Goal: Task Accomplishment & Management: Manage account settings

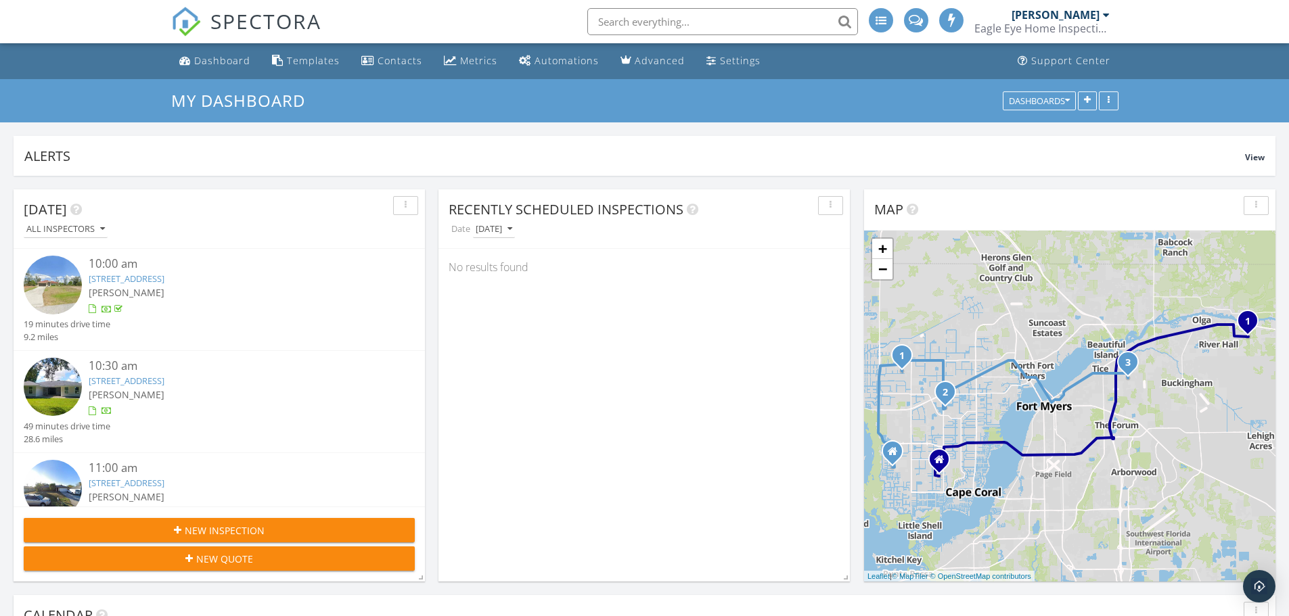
click at [303, 534] on div "New Inspection" at bounding box center [219, 531] width 369 height 14
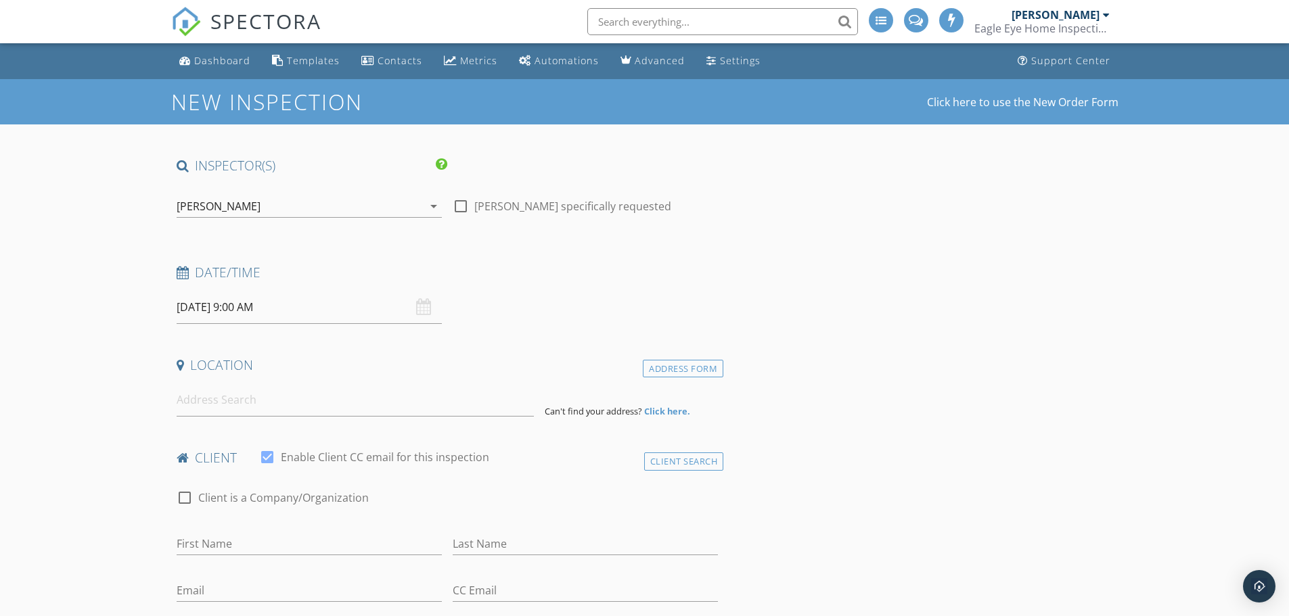
click at [296, 318] on input "09/30/2025 9:00 AM" at bounding box center [309, 307] width 265 height 33
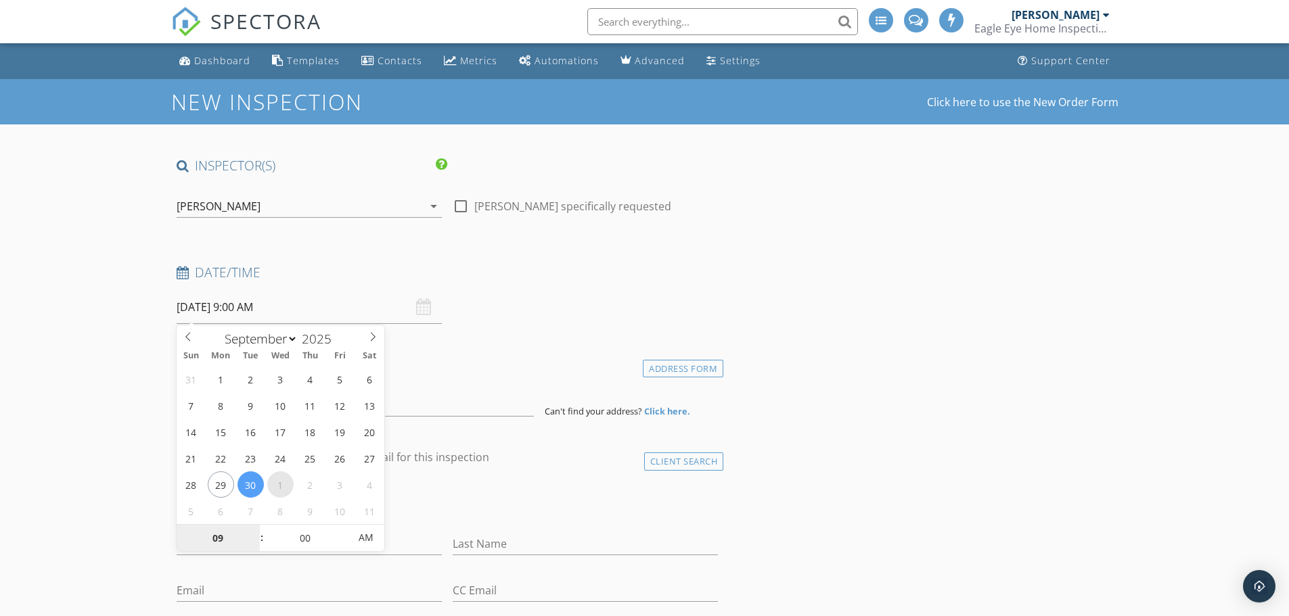
select select "9"
type input "10/01/2025 9:00 AM"
type input "10"
type input "10/01/2025 10:00 AM"
click at [254, 532] on span at bounding box center [254, 532] width 9 height 14
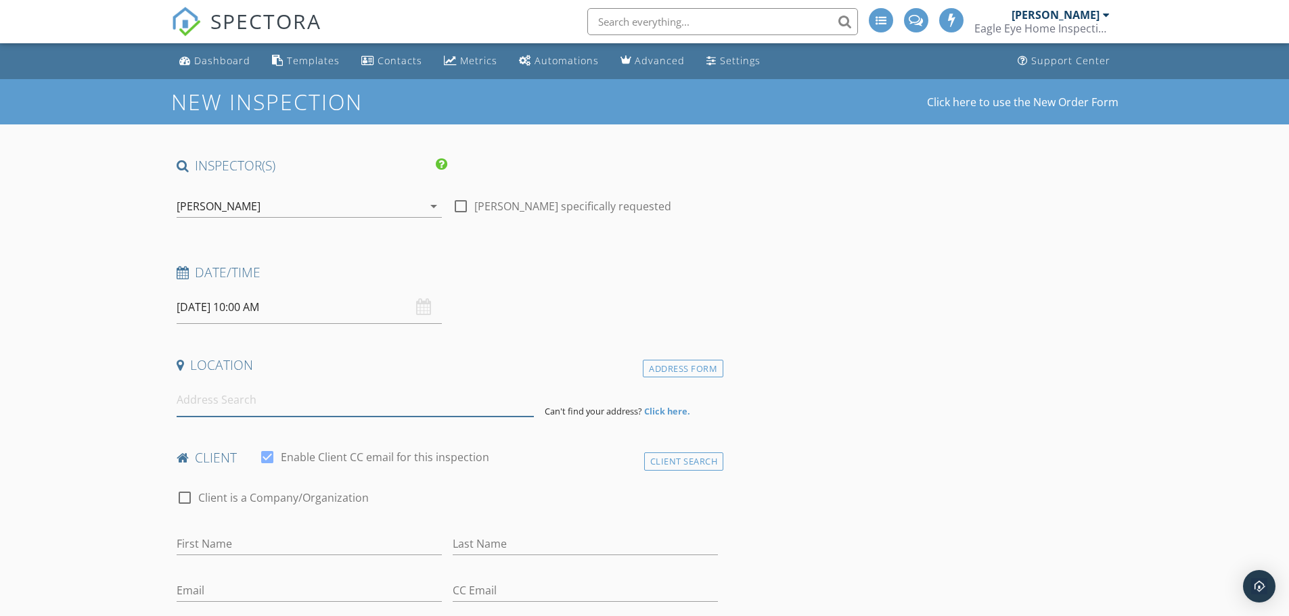
click at [277, 402] on input at bounding box center [355, 400] width 357 height 33
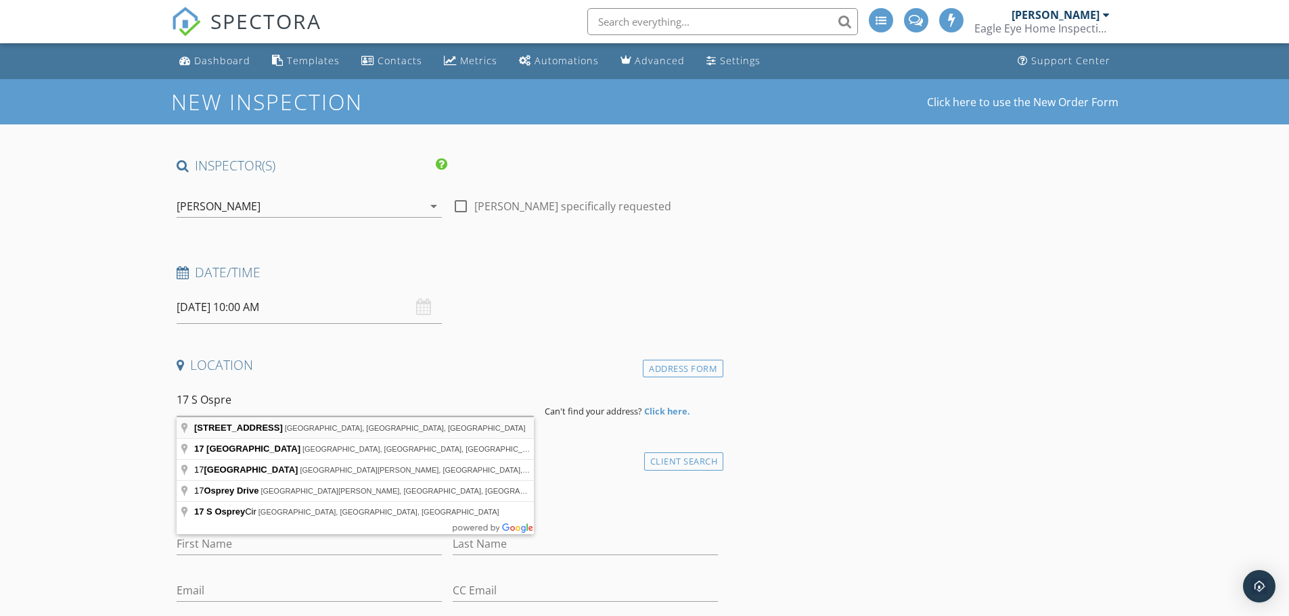
type input "17 South Osprey Avenue, Sarasota, FL, USA"
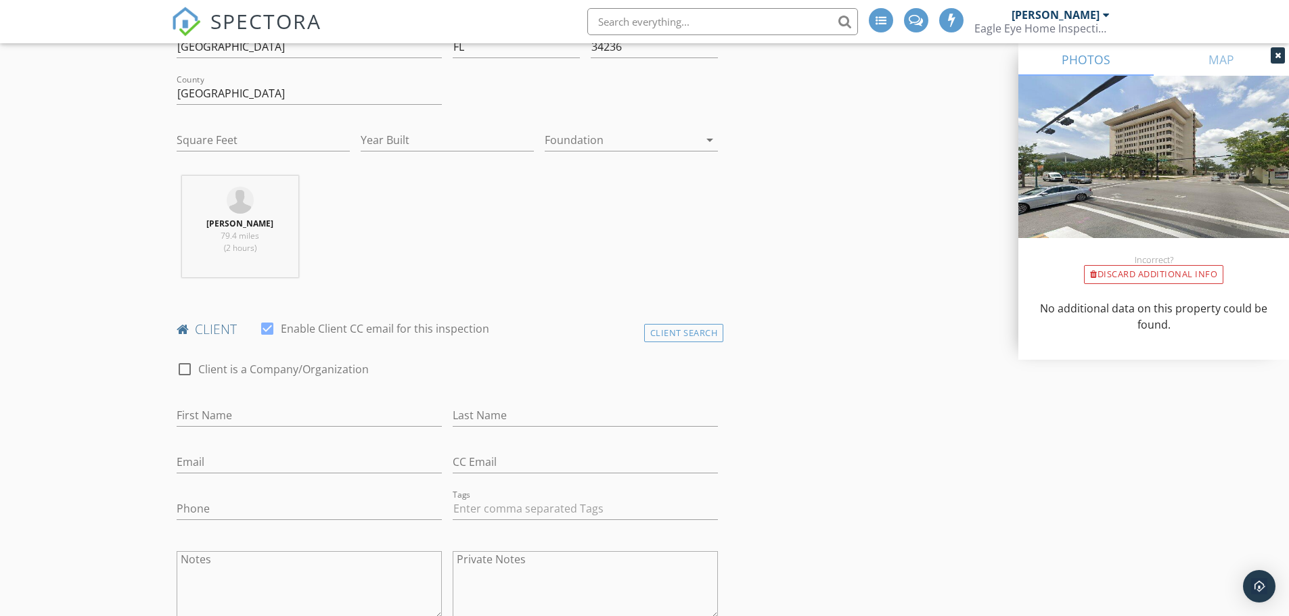
scroll to position [406, 0]
click at [665, 332] on div "Client Search" at bounding box center [684, 332] width 80 height 18
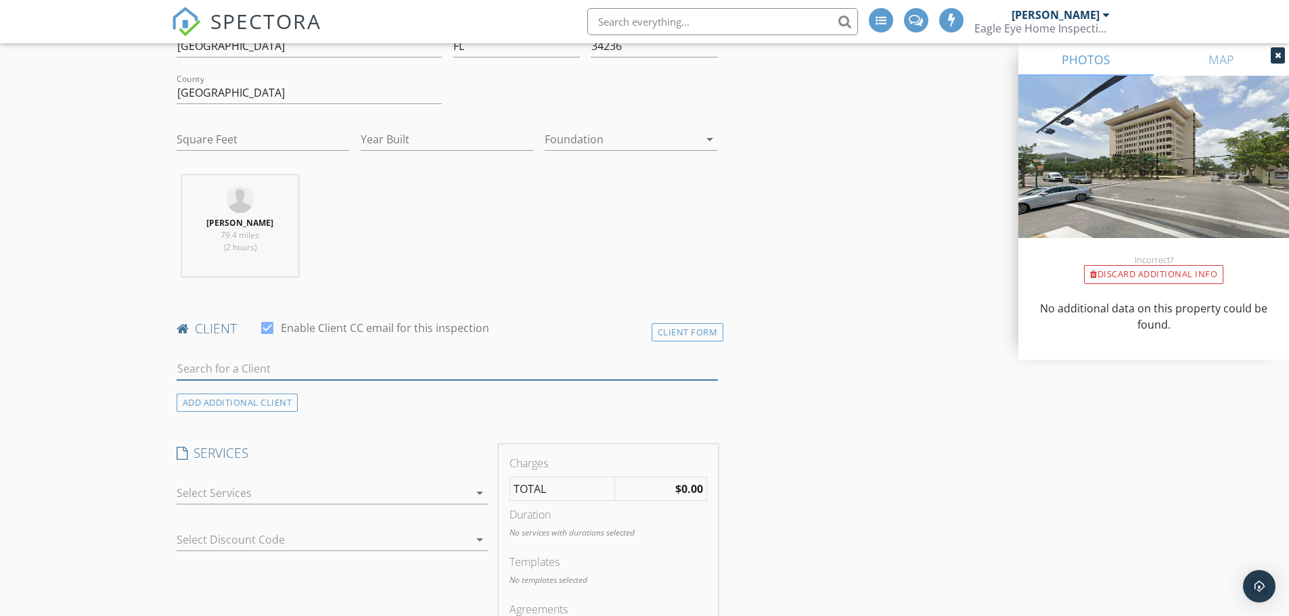
click at [409, 373] on input "text" at bounding box center [448, 369] width 542 height 22
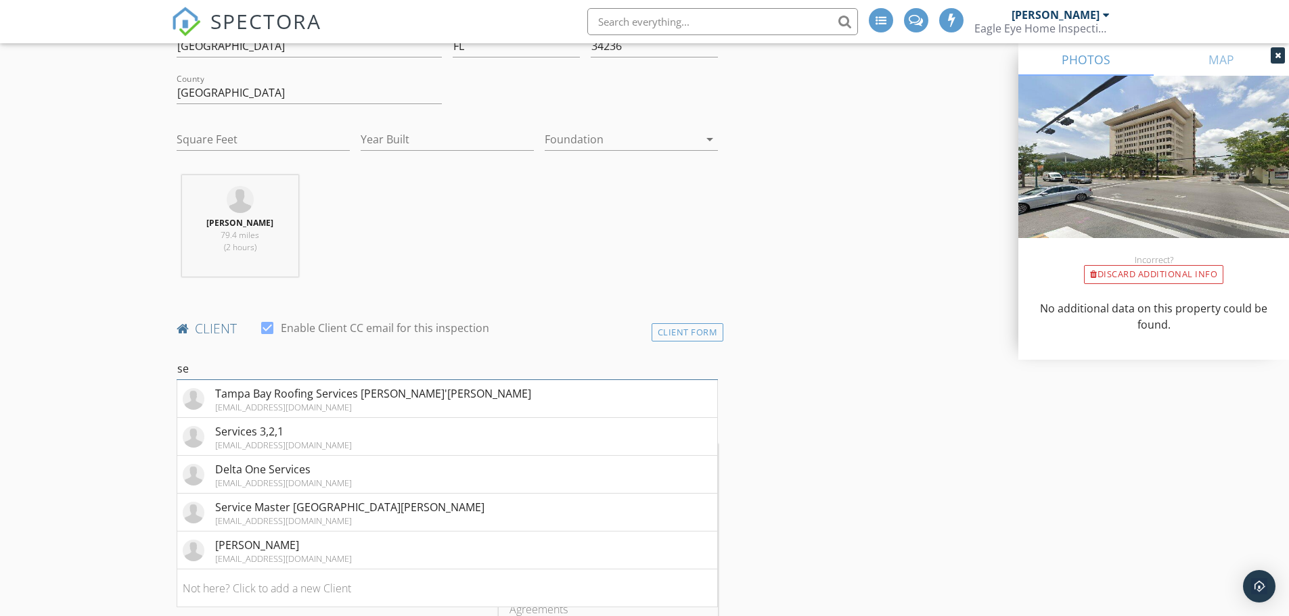
type input "s"
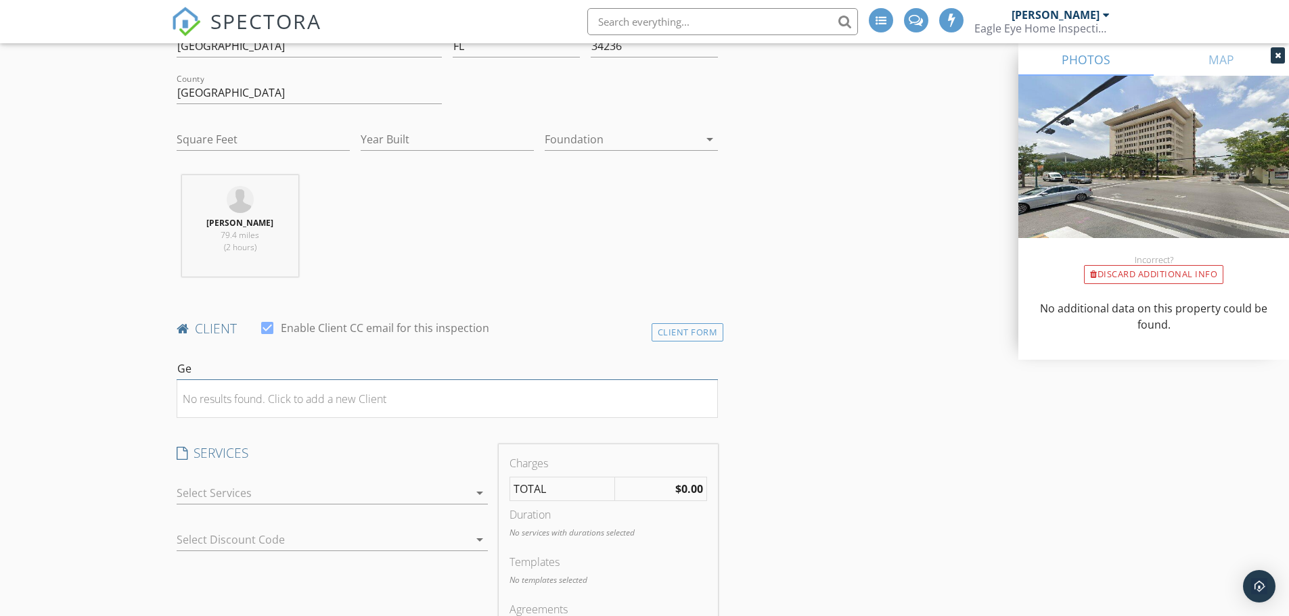
type input "G"
type input "SRQ"
click at [388, 388] on li "Service Master SRQ ap@smdsi.com" at bounding box center [447, 399] width 541 height 38
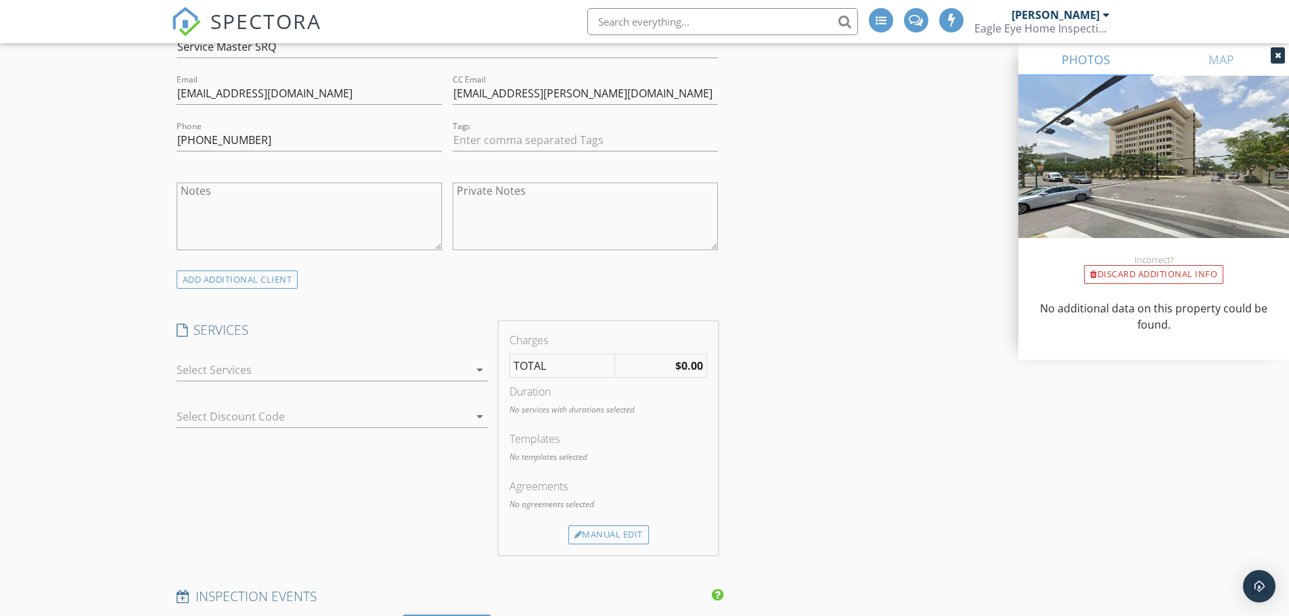
scroll to position [812, 0]
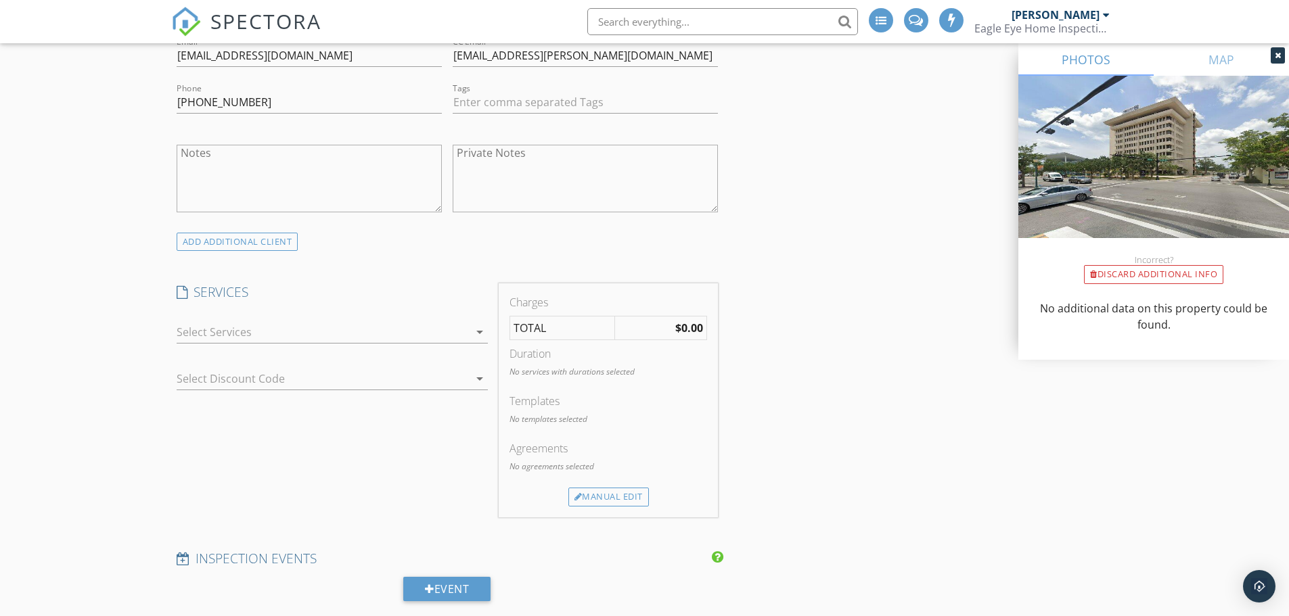
click at [434, 327] on div at bounding box center [323, 332] width 292 height 22
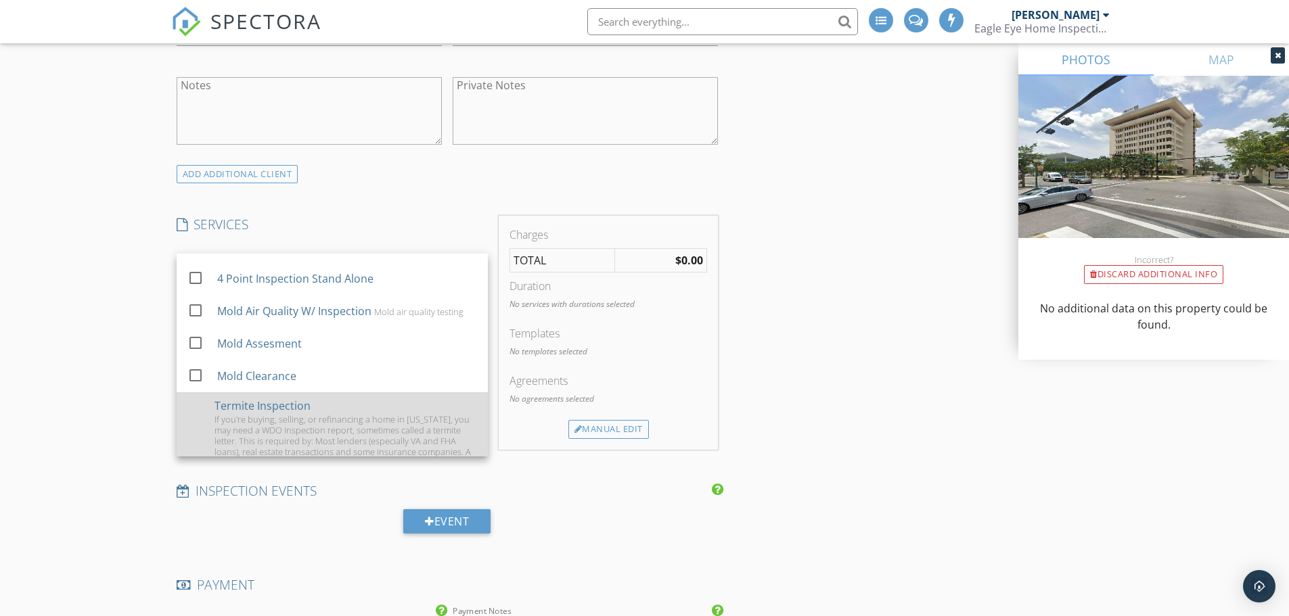
scroll to position [235, 0]
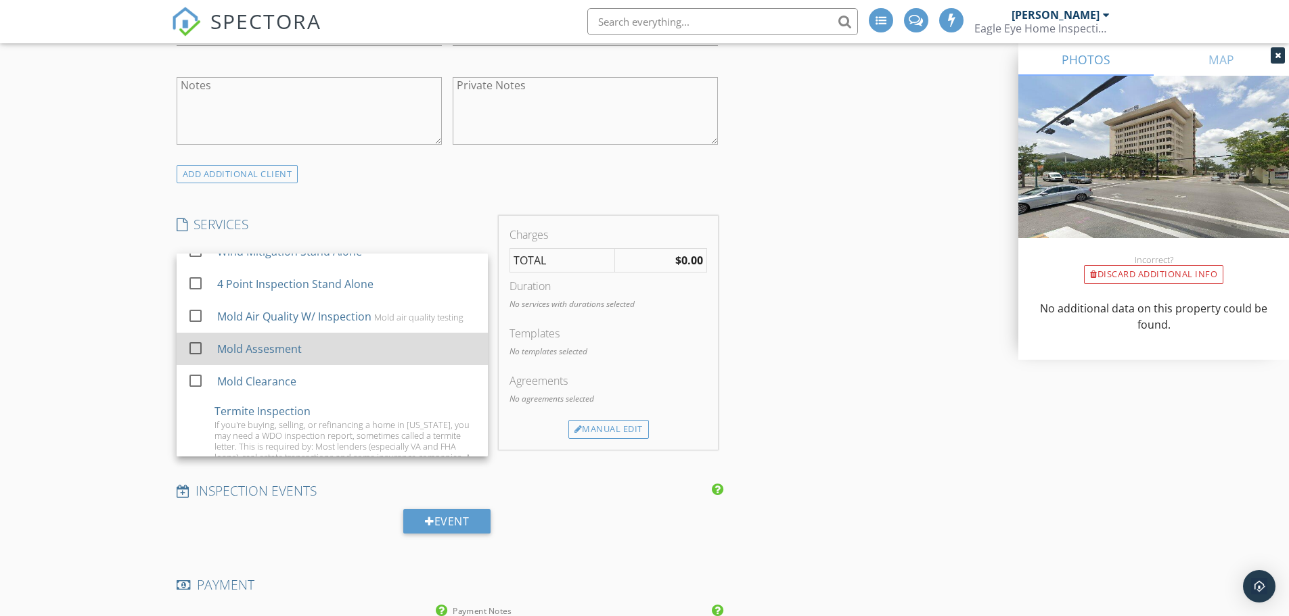
click at [317, 359] on div "Mold Assesment" at bounding box center [347, 349] width 260 height 27
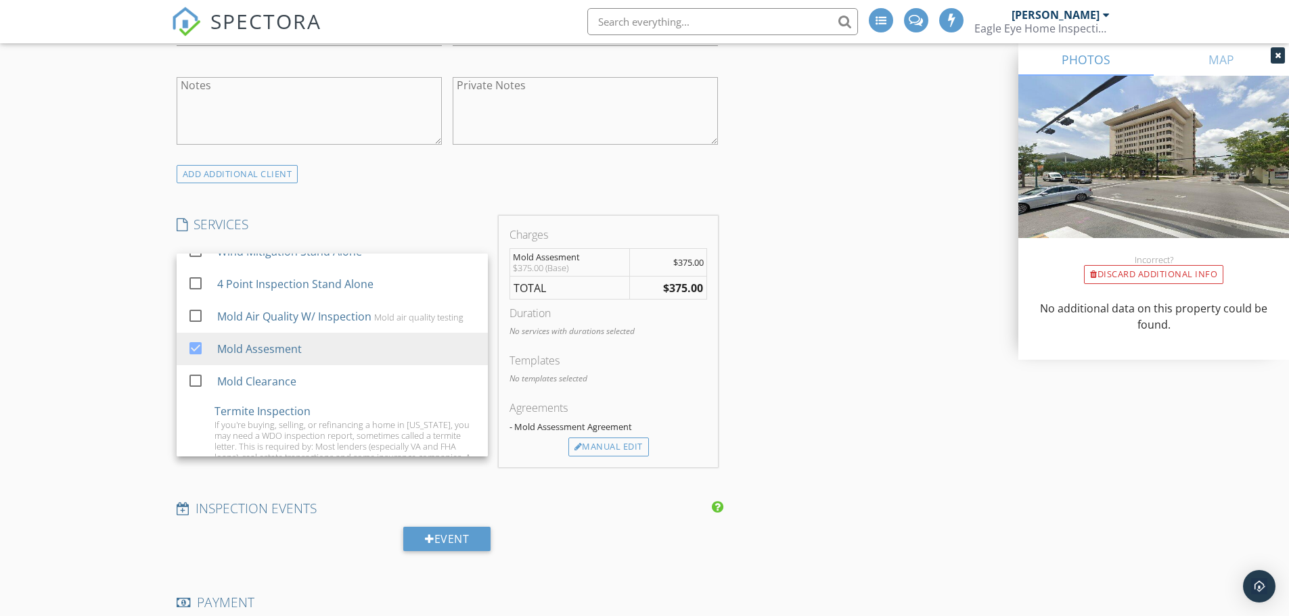
click at [890, 396] on div "INSPECTOR(S) check_box Nick Korchick PRIMARY check_box_outline_blank Louis Korc…" at bounding box center [644, 464] width 947 height 2375
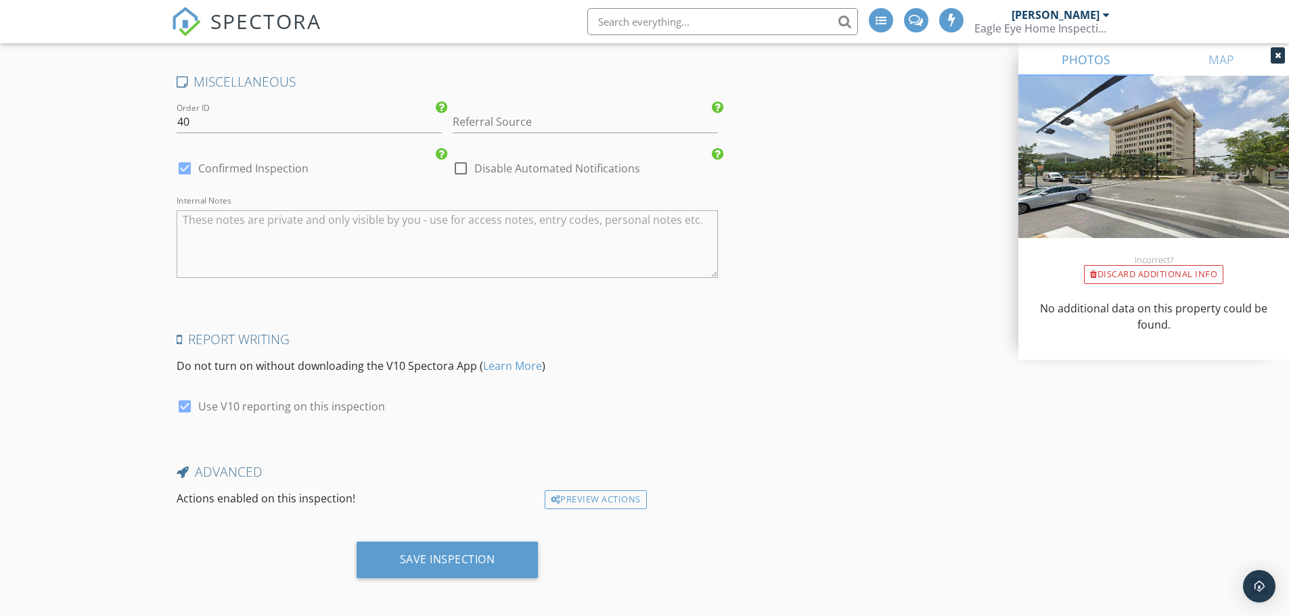
scroll to position [1949, 0]
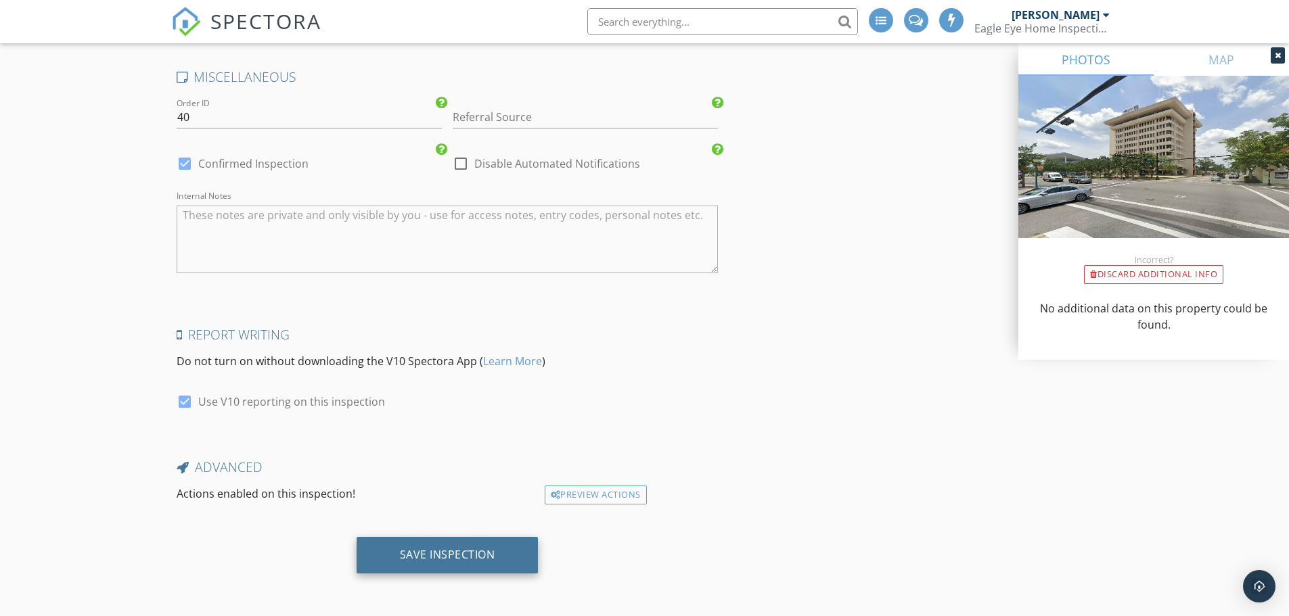
click at [516, 543] on div "Save Inspection" at bounding box center [448, 555] width 182 height 37
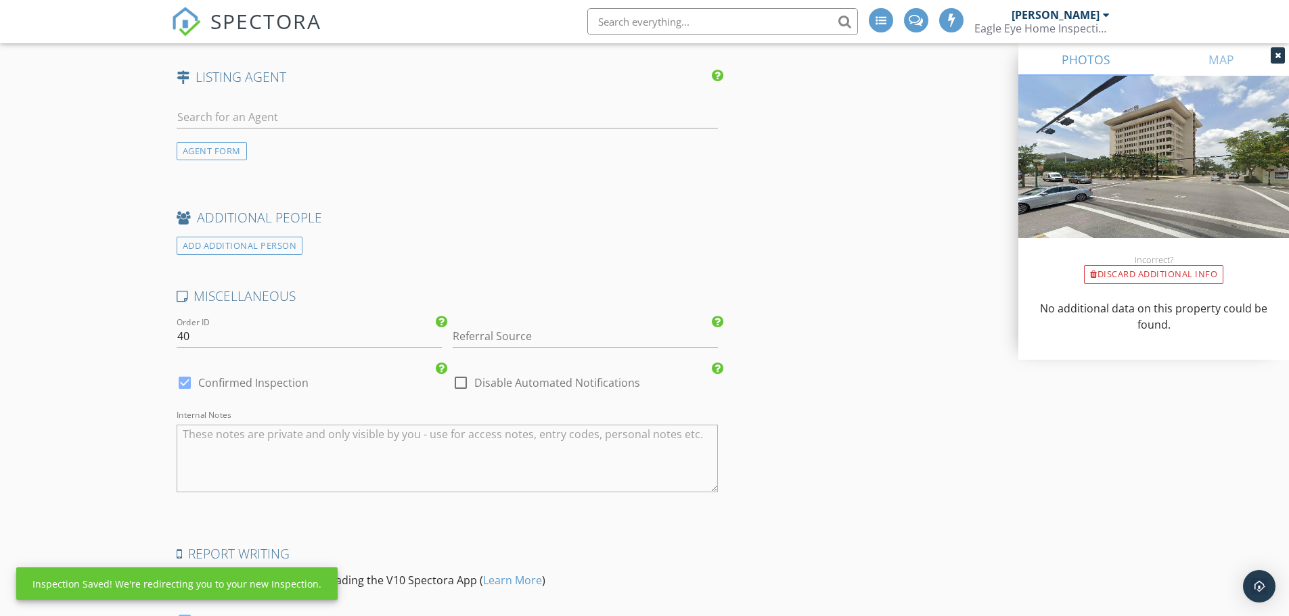
scroll to position [1611, 0]
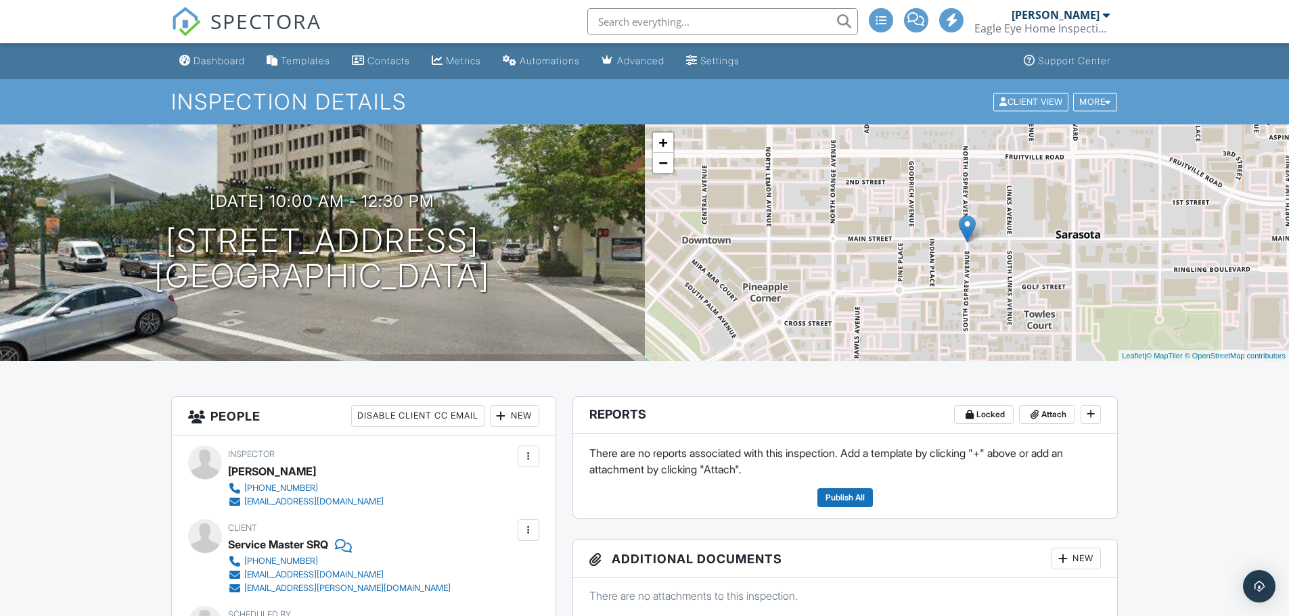
drag, startPoint x: 0, startPoint y: 0, endPoint x: 206, endPoint y: 44, distance: 210.3
click at [206, 44] on link "SPECTORA" at bounding box center [246, 32] width 150 height 28
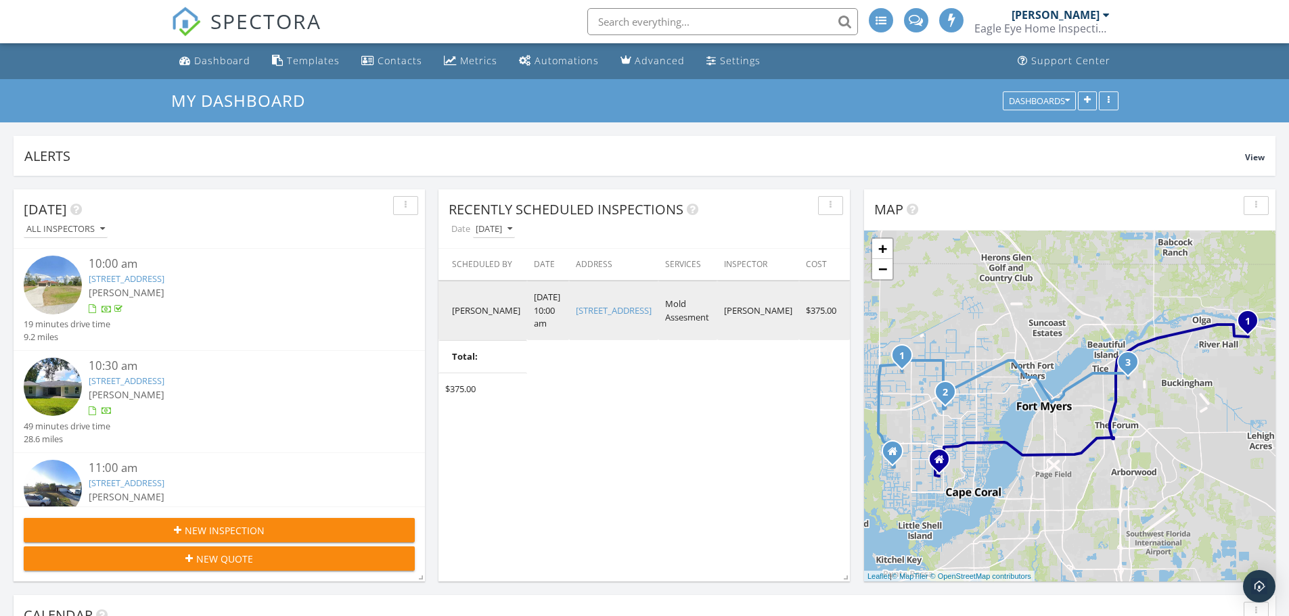
click at [637, 314] on link "17 S Osprey Ave, Sarasota, FL 34236" at bounding box center [614, 310] width 76 height 12
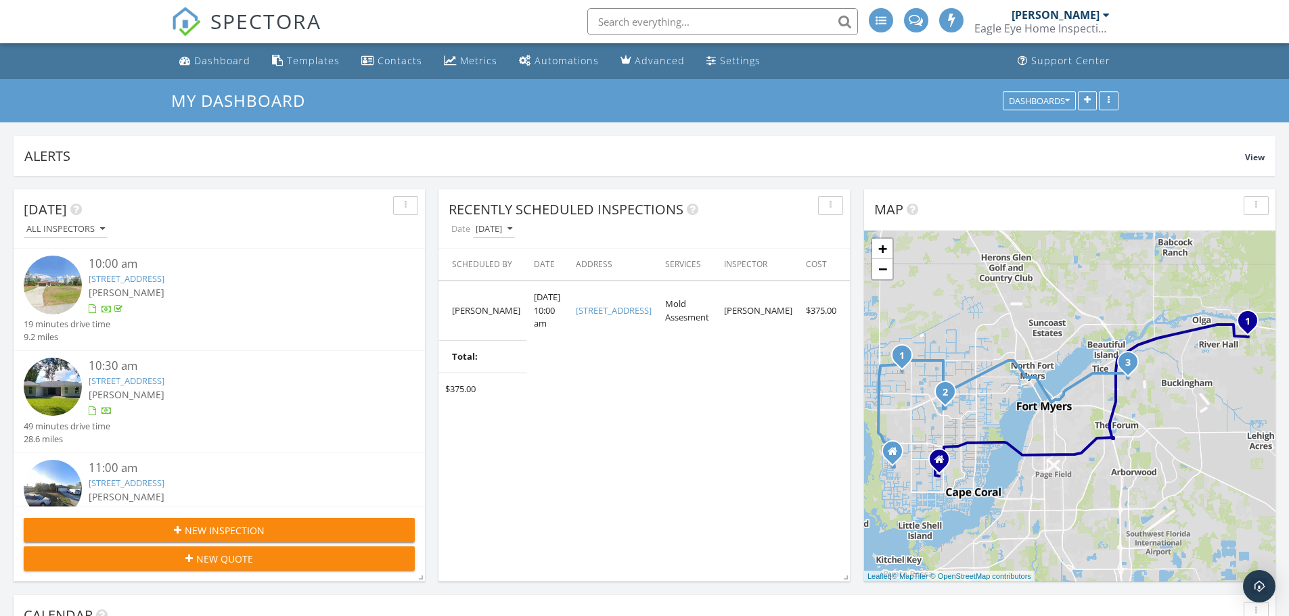
scroll to position [291, 411]
click at [723, 24] on input "text" at bounding box center [722, 21] width 271 height 27
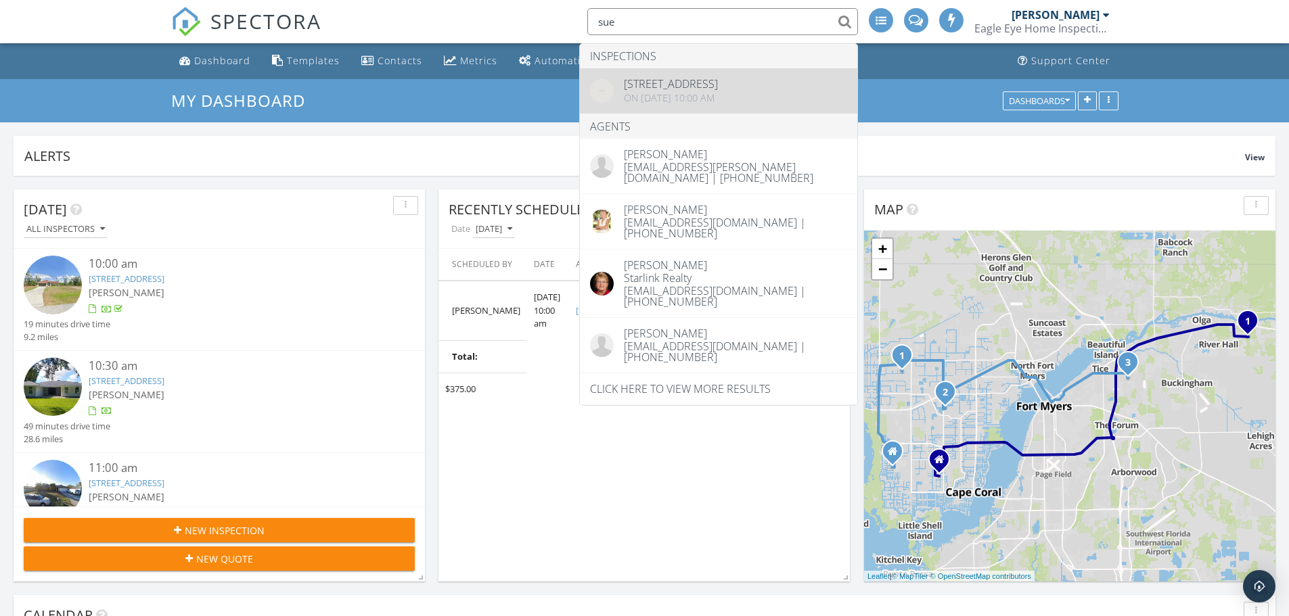
type input "sue"
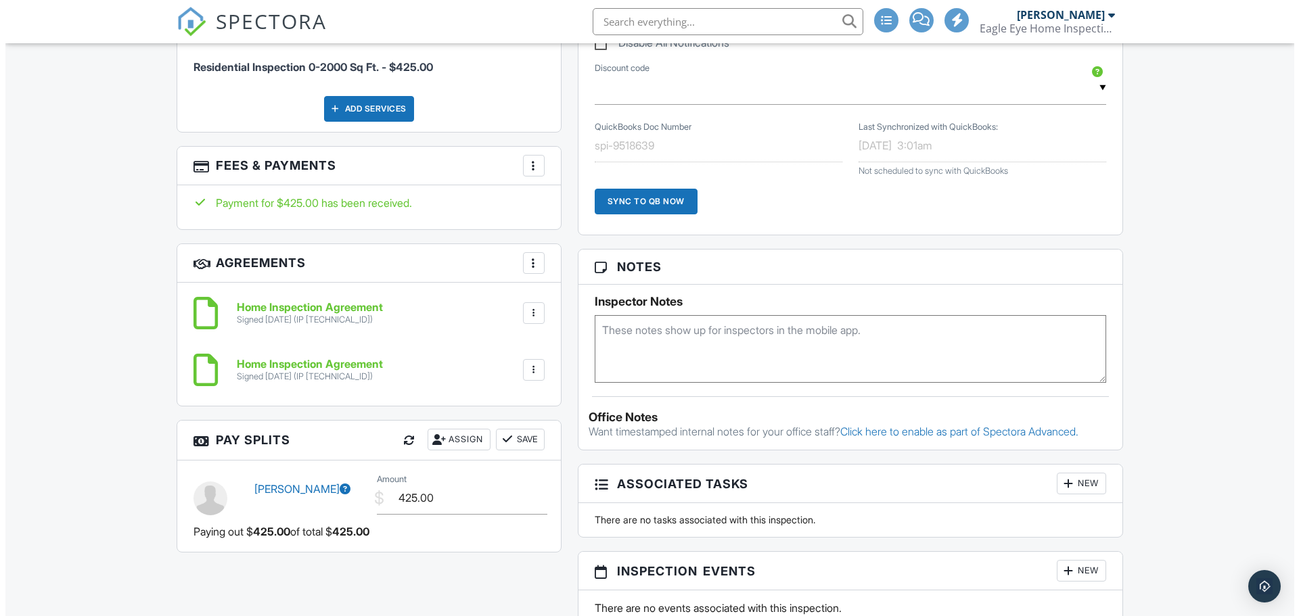
scroll to position [880, 0]
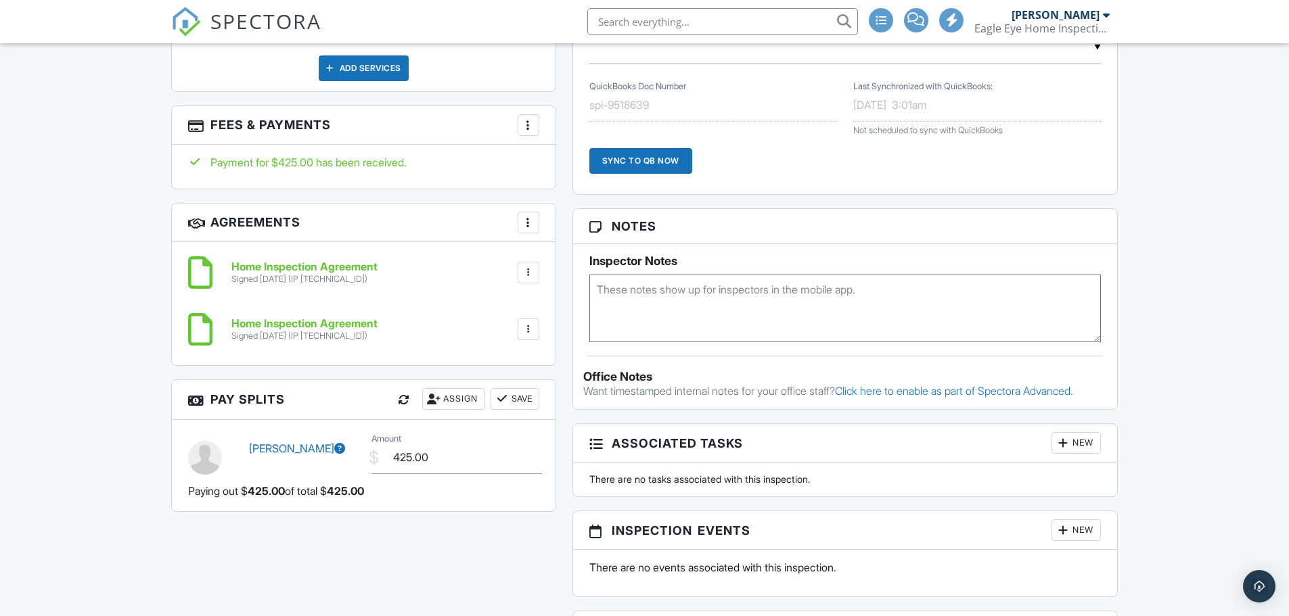
click at [530, 129] on div at bounding box center [529, 125] width 14 height 14
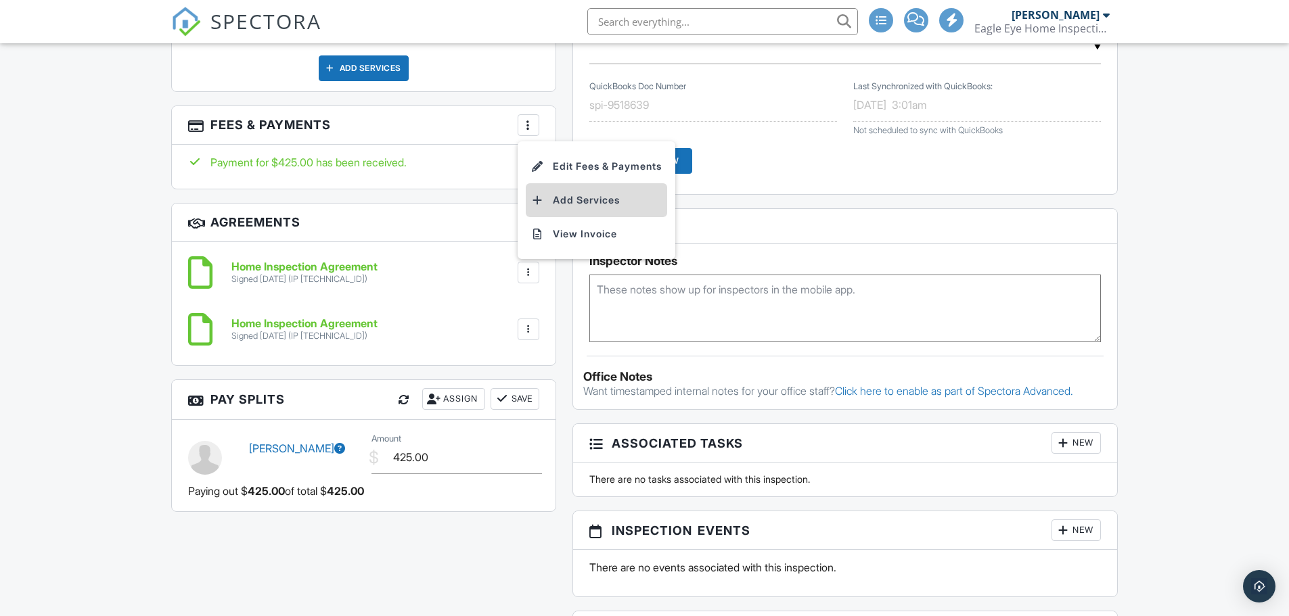
click at [564, 197] on li "Add Services" at bounding box center [596, 200] width 141 height 34
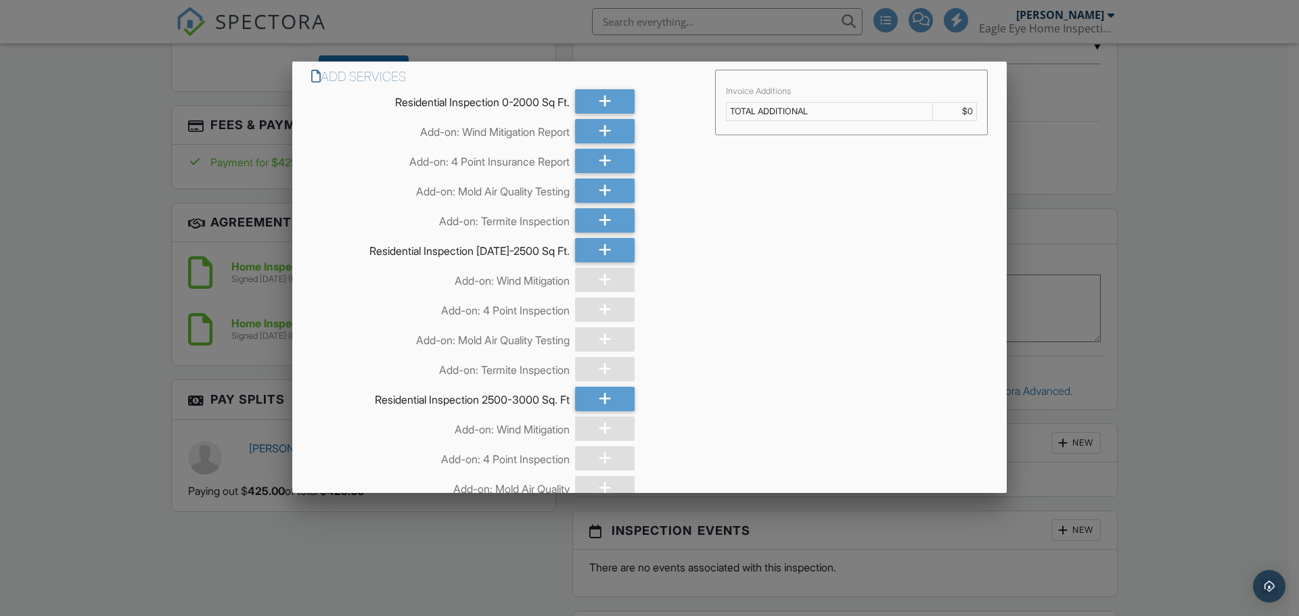
scroll to position [0, 0]
click at [612, 139] on div at bounding box center [605, 134] width 60 height 24
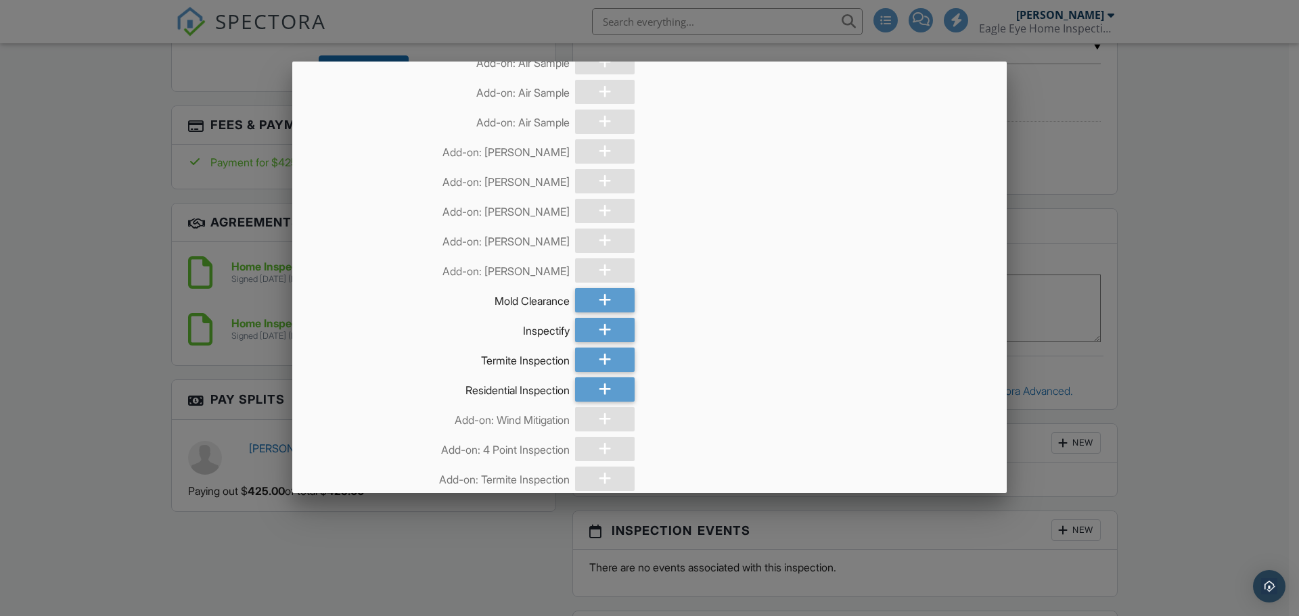
scroll to position [1238, 0]
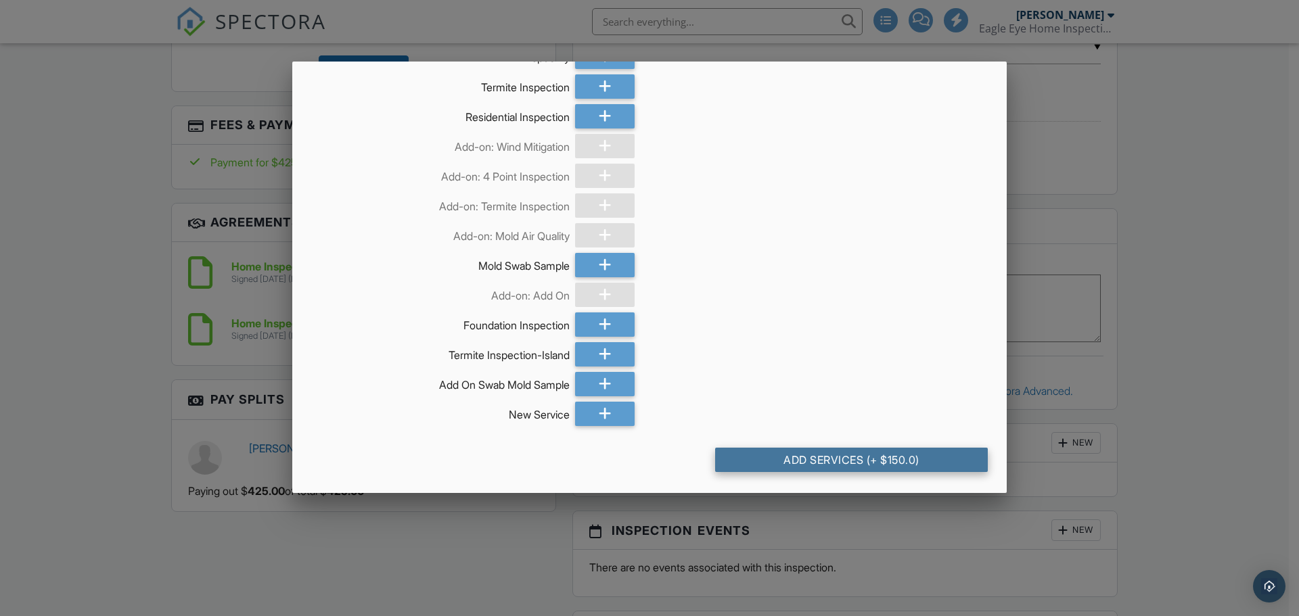
click at [879, 460] on div "Add Services (+ $150.0)" at bounding box center [851, 460] width 273 height 24
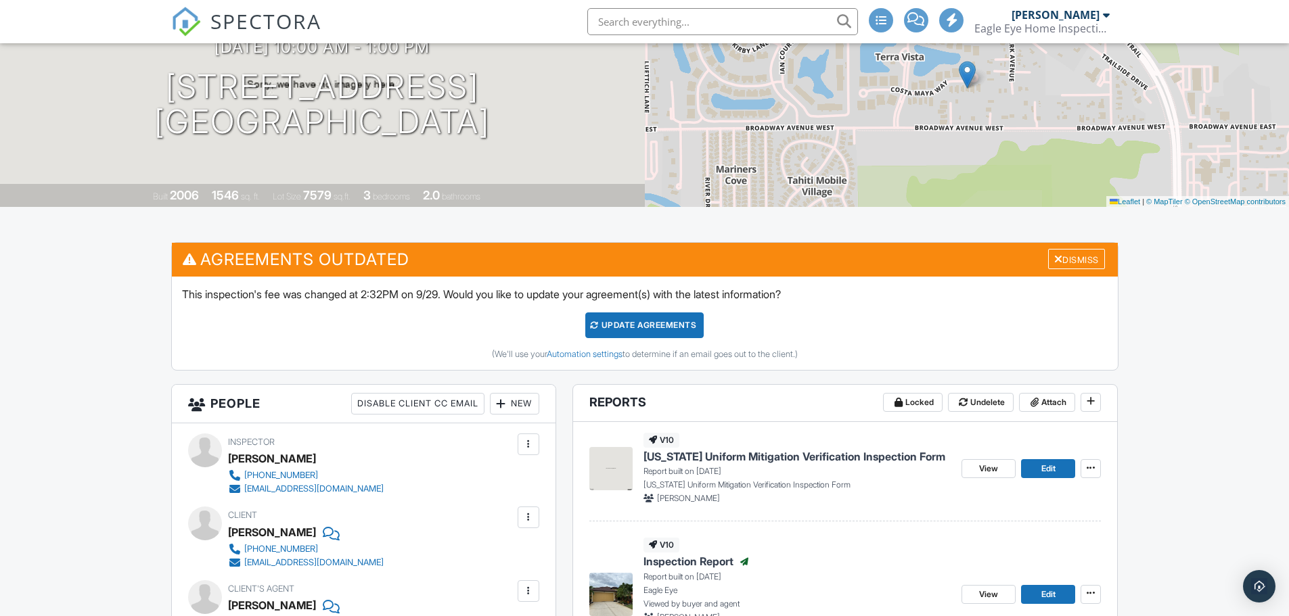
scroll to position [271, 0]
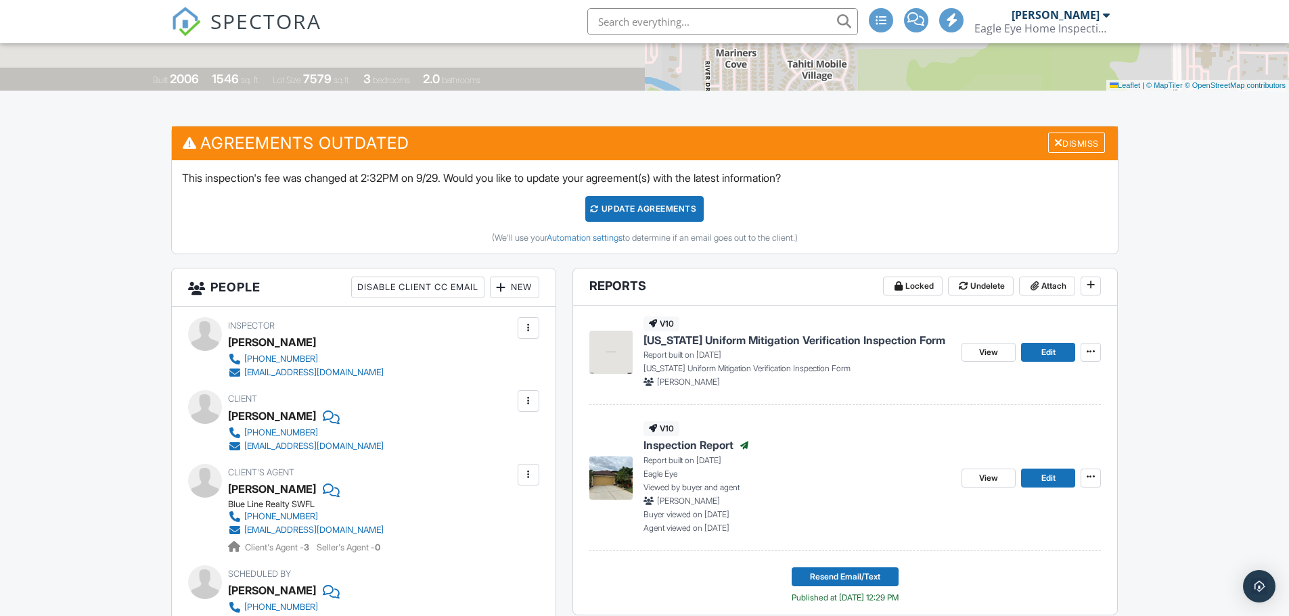
drag, startPoint x: 657, startPoint y: 209, endPoint x: 670, endPoint y: 217, distance: 15.4
click at [655, 209] on div "Update Agreements" at bounding box center [644, 209] width 118 height 26
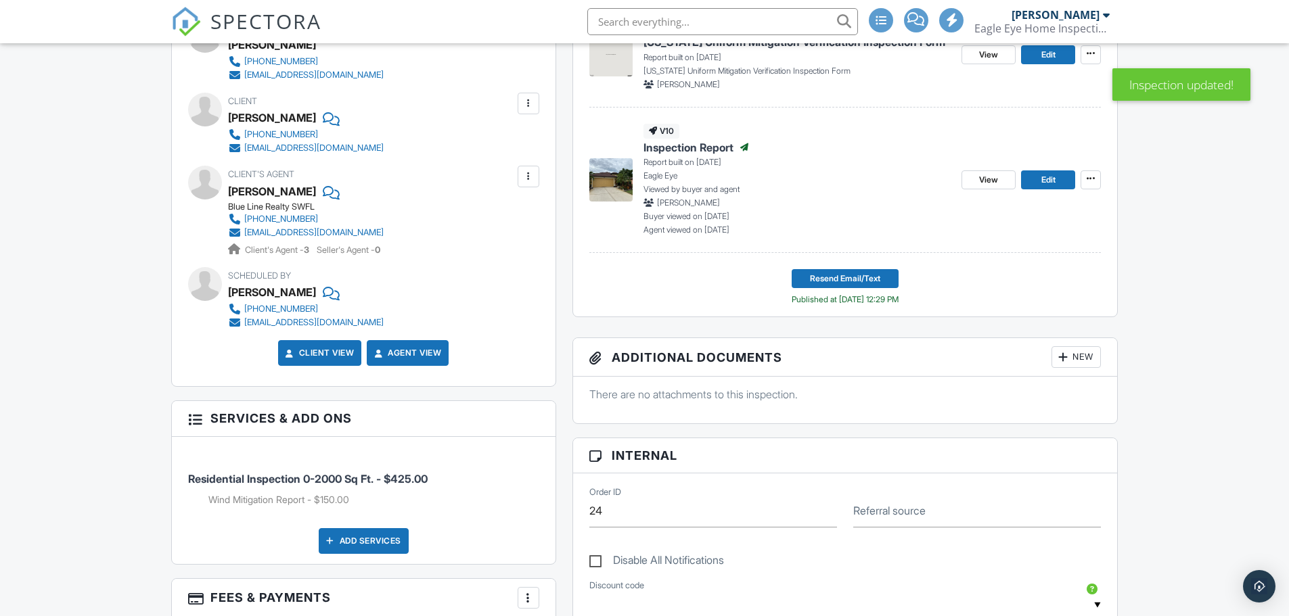
scroll to position [406, 0]
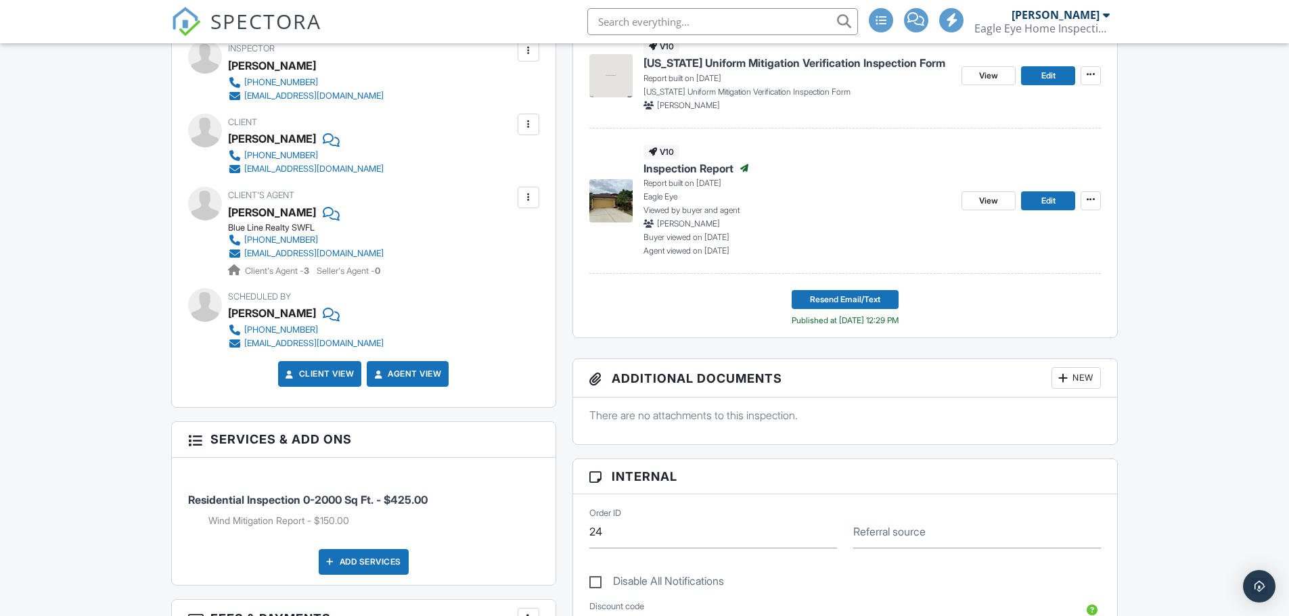
click at [721, 168] on span "Inspection Report" at bounding box center [688, 168] width 90 height 15
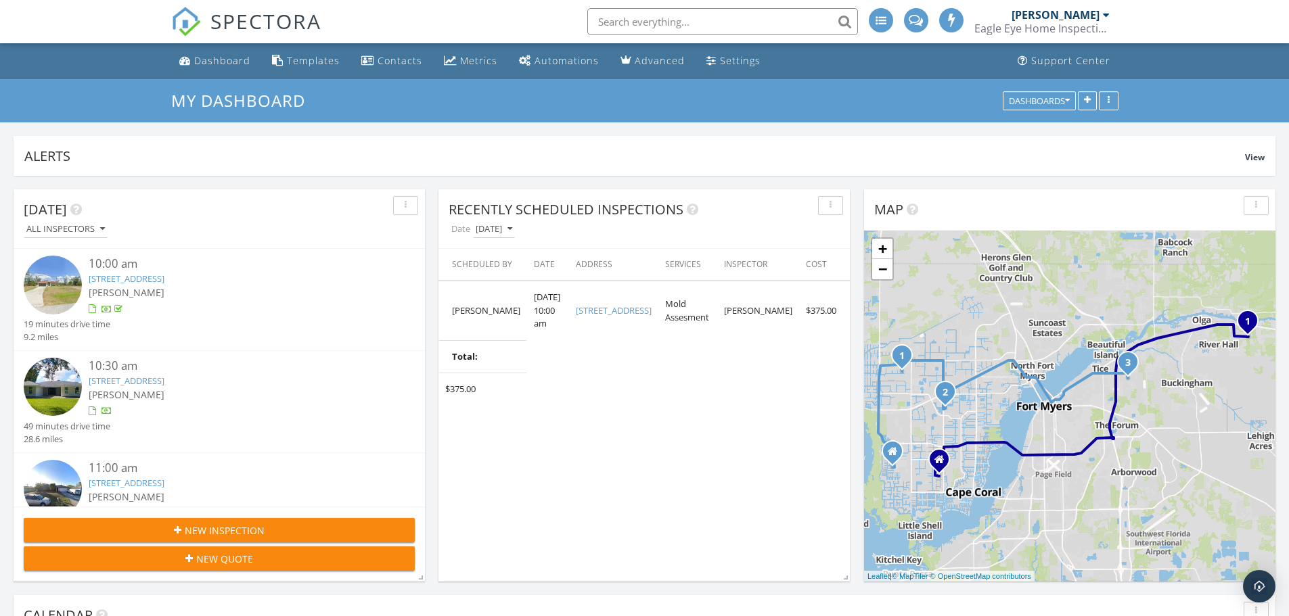
click at [744, 41] on li at bounding box center [719, 21] width 290 height 43
click at [742, 34] on input "text" at bounding box center [722, 21] width 271 height 27
type input "[PERSON_NAME]"
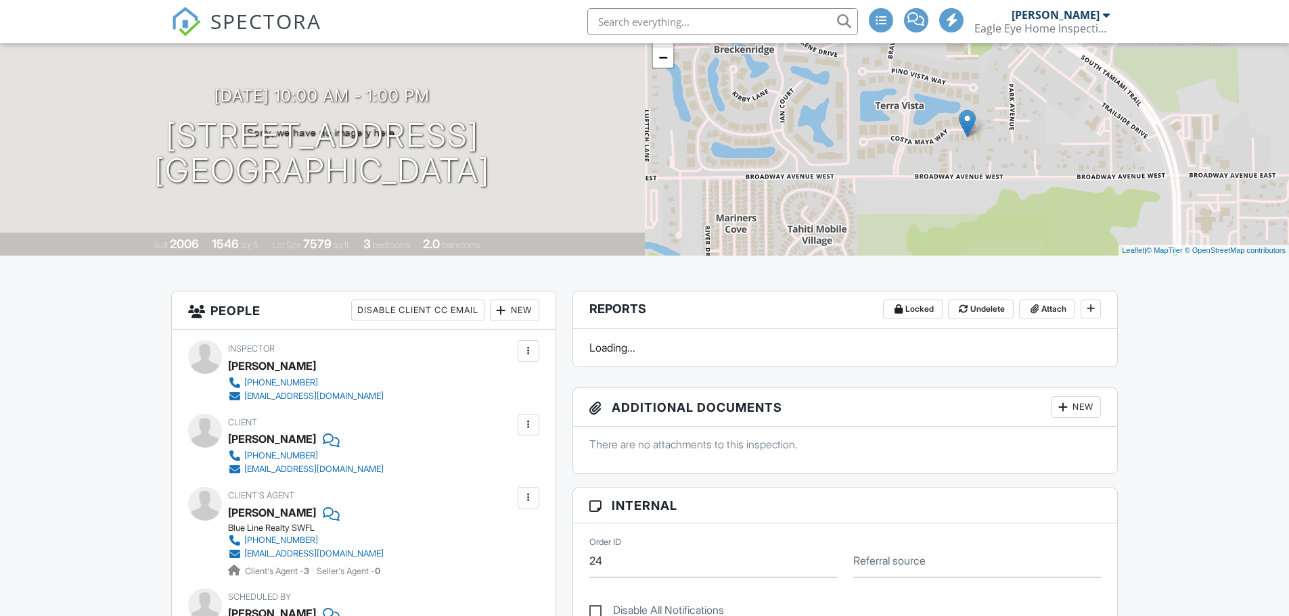
scroll to position [203, 0]
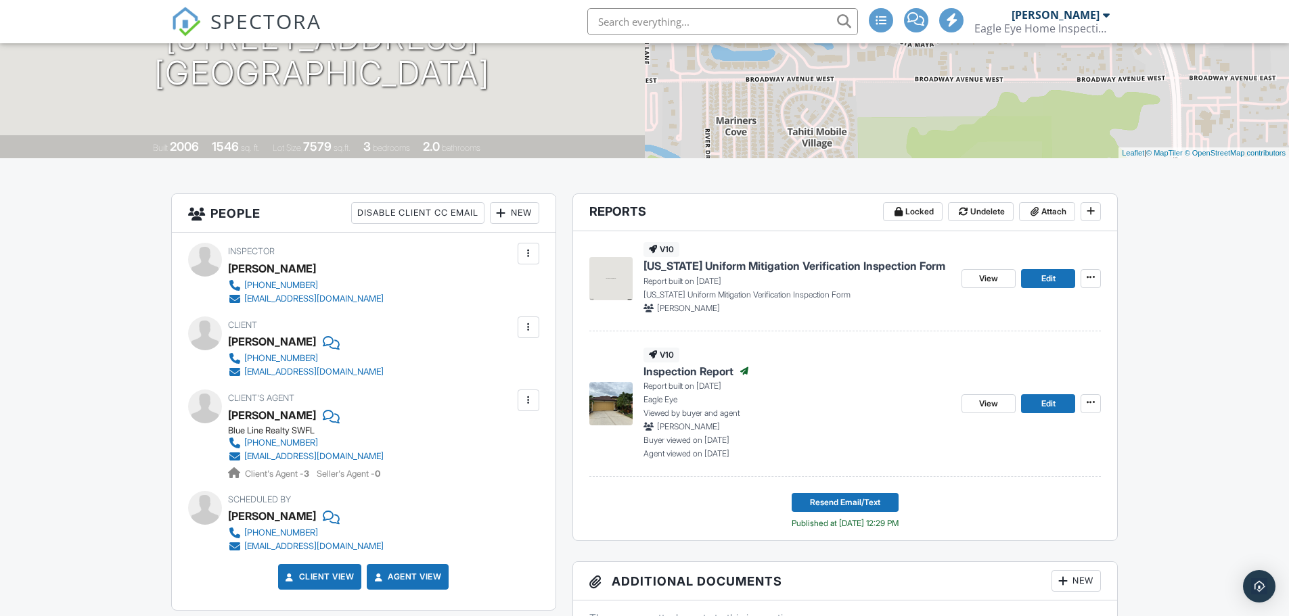
click at [875, 269] on span "[US_STATE] Uniform Mitigation Verification Inspection Form" at bounding box center [794, 265] width 302 height 15
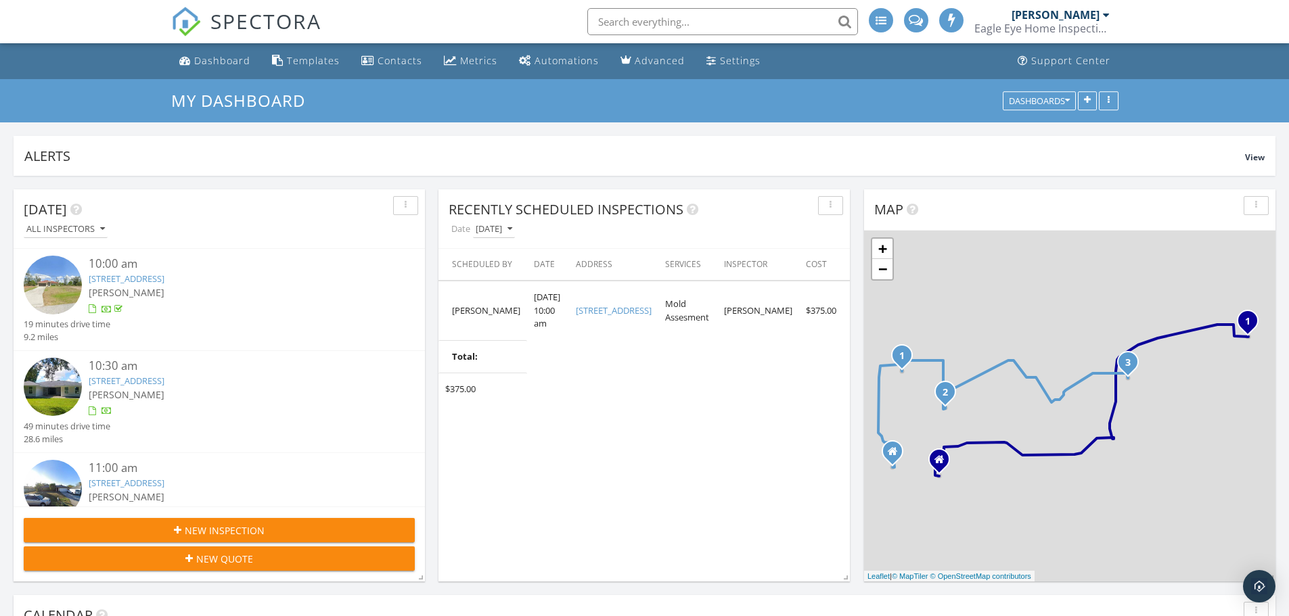
click at [706, 21] on input "text" at bounding box center [722, 21] width 271 height 27
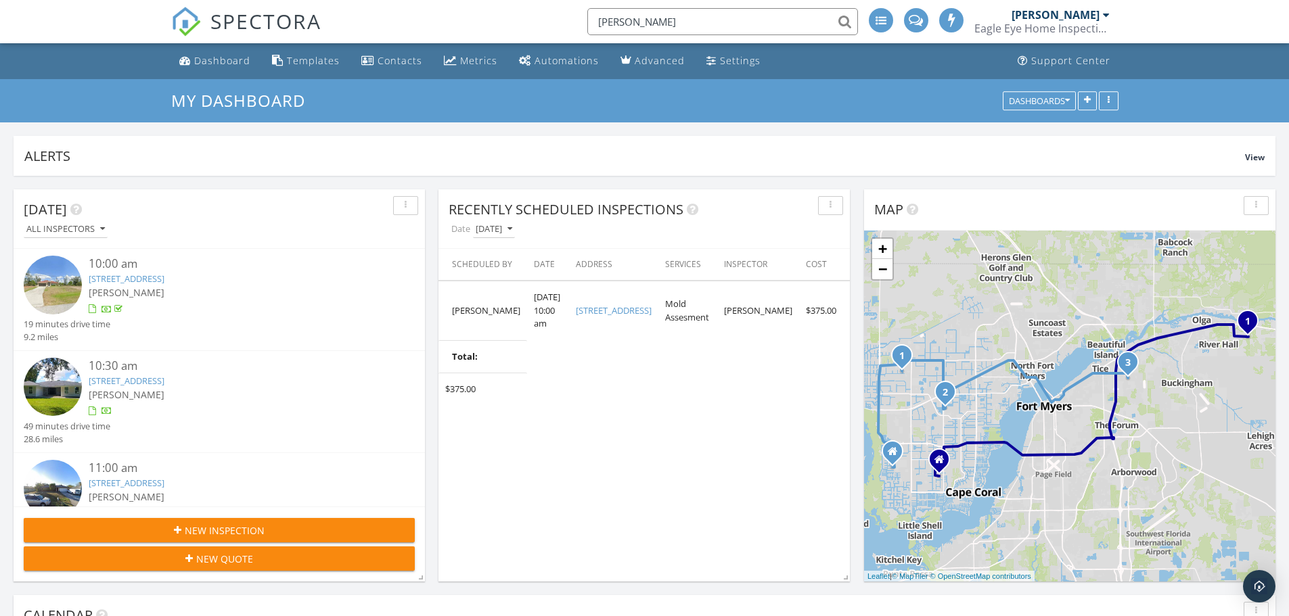
type input "sue hunt"
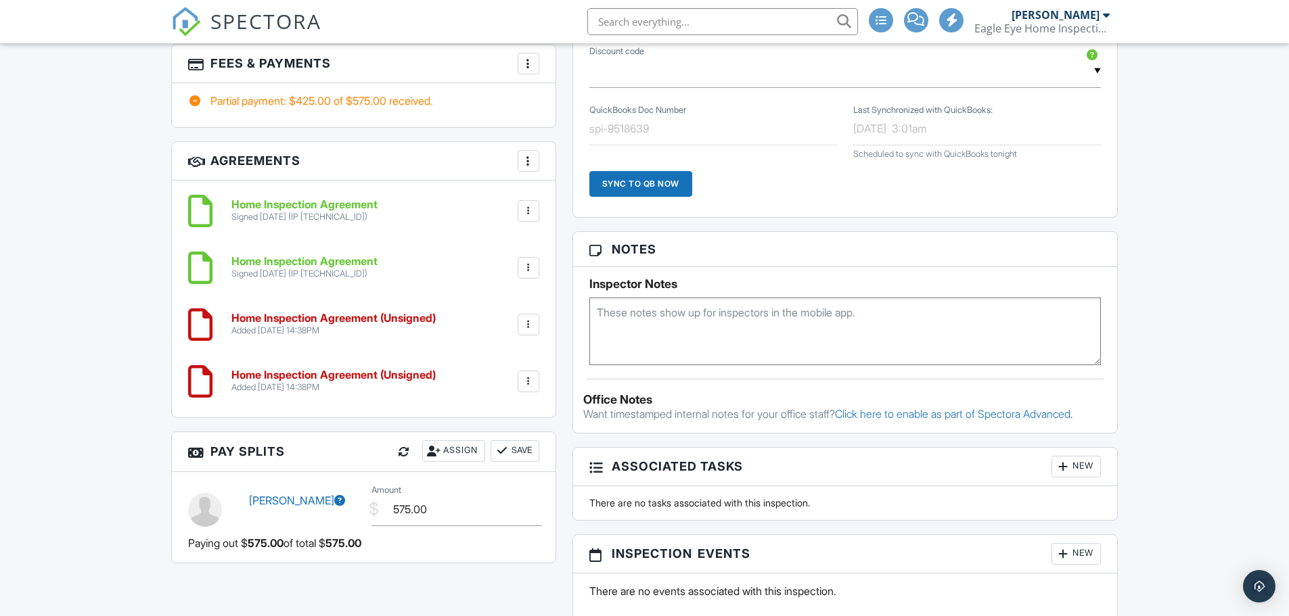
scroll to position [1015, 0]
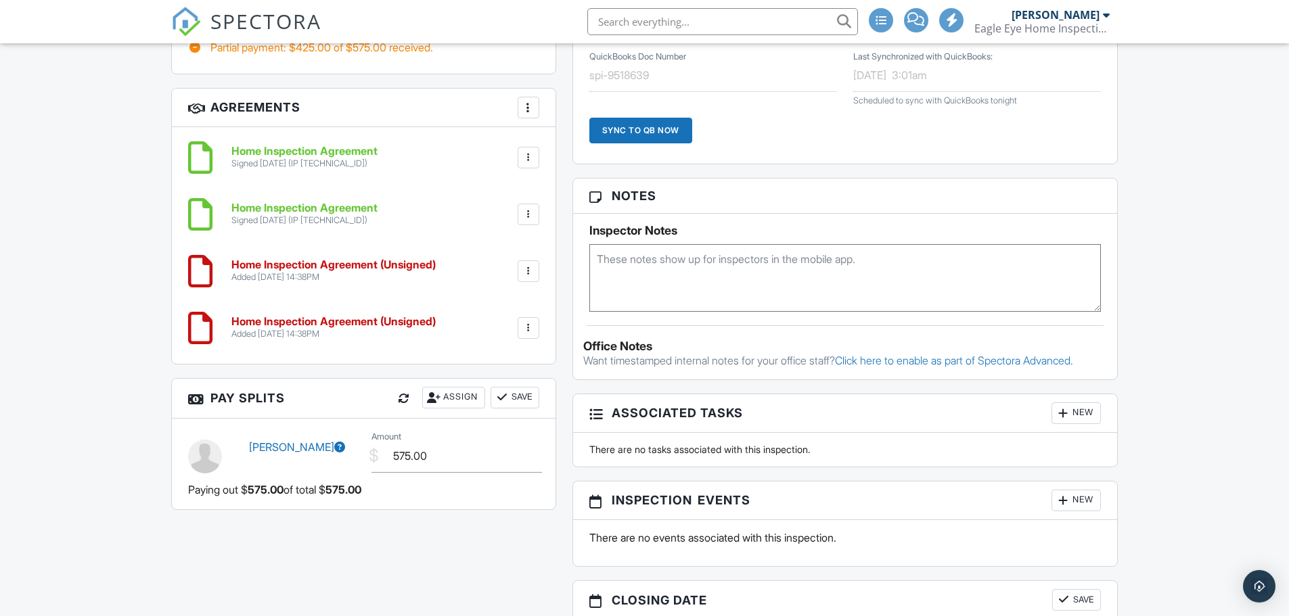
click at [537, 273] on div at bounding box center [529, 271] width 22 height 22
drag, startPoint x: 495, startPoint y: 377, endPoint x: 722, endPoint y: 53, distance: 395.5
click at [494, 376] on li "Delete" at bounding box center [492, 376] width 77 height 34
